Goal: Task Accomplishment & Management: Manage account settings

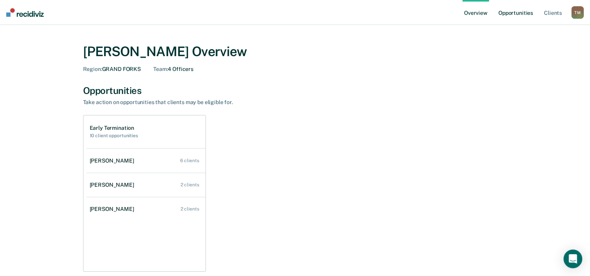
click at [514, 13] on link "Opportunities" at bounding box center [516, 12] width 38 height 25
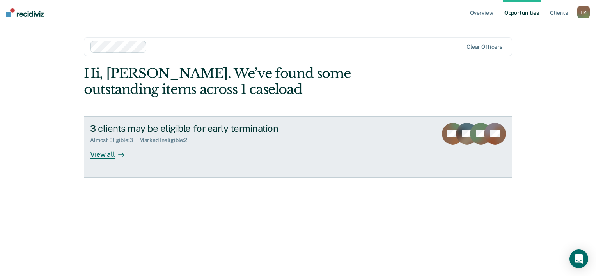
click at [154, 132] on div "3 clients may be eligible for early termination" at bounding box center [227, 128] width 274 height 11
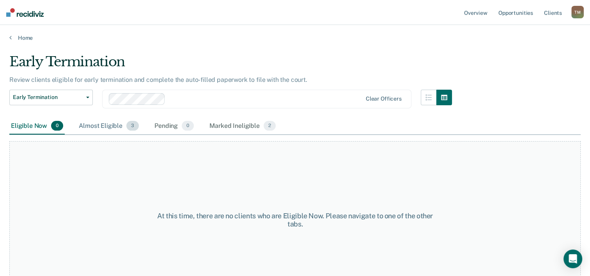
click at [132, 127] on span "3" at bounding box center [132, 126] width 12 height 10
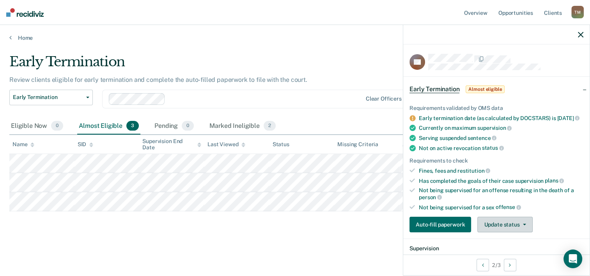
click at [490, 227] on button "Update status" at bounding box center [504, 225] width 55 height 16
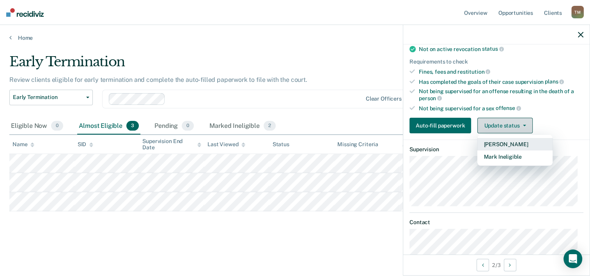
scroll to position [105, 0]
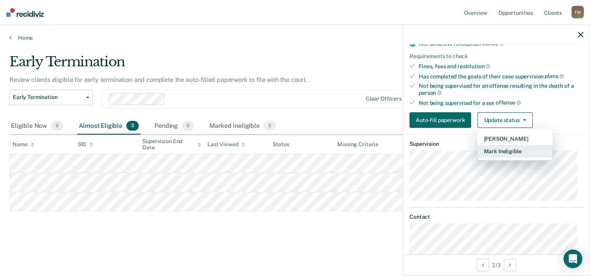
click at [502, 154] on button "Mark Ineligible" at bounding box center [514, 151] width 75 height 12
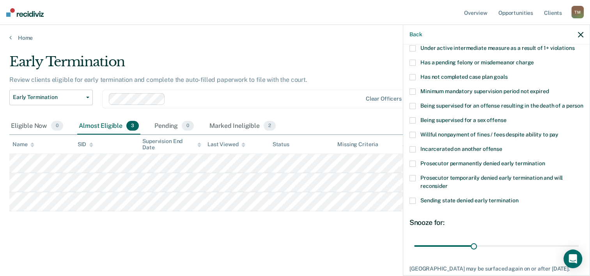
scroll to position [56, 0]
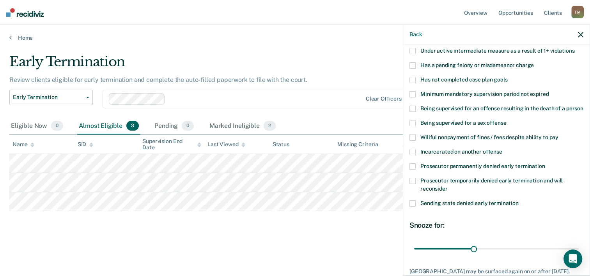
click at [416, 80] on label "Has not completed case plan goals" at bounding box center [496, 81] width 174 height 8
drag, startPoint x: 472, startPoint y: 255, endPoint x: 578, endPoint y: 256, distance: 106.1
type input "82"
click at [578, 256] on input "range" at bounding box center [496, 249] width 165 height 14
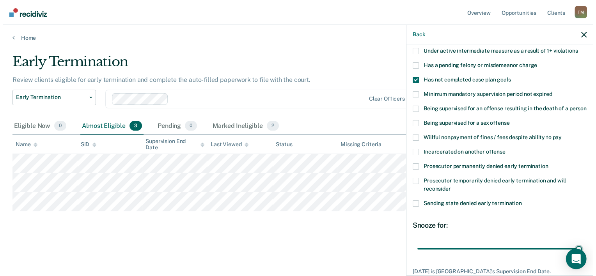
scroll to position [113, 0]
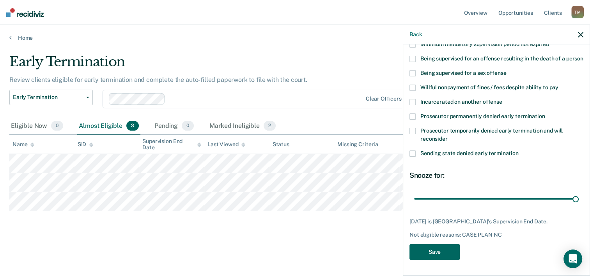
click at [441, 256] on button "Save" at bounding box center [434, 252] width 50 height 16
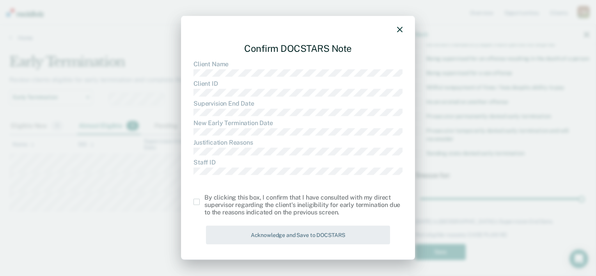
click at [198, 204] on span at bounding box center [196, 202] width 6 height 6
click at [204, 199] on input "checkbox" at bounding box center [204, 199] width 0 height 0
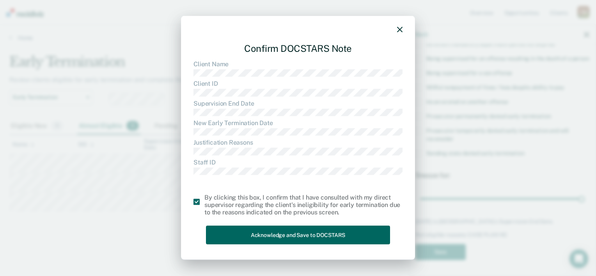
click at [266, 237] on button "Acknowledge and Save to DOCSTARS" at bounding box center [298, 234] width 184 height 19
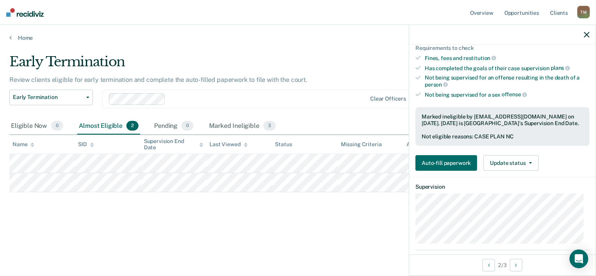
click at [581, 11] on div "T M" at bounding box center [583, 12] width 12 height 12
click at [533, 62] on link "Log Out" at bounding box center [552, 60] width 63 height 7
